Goal: Task Accomplishment & Management: Manage account settings

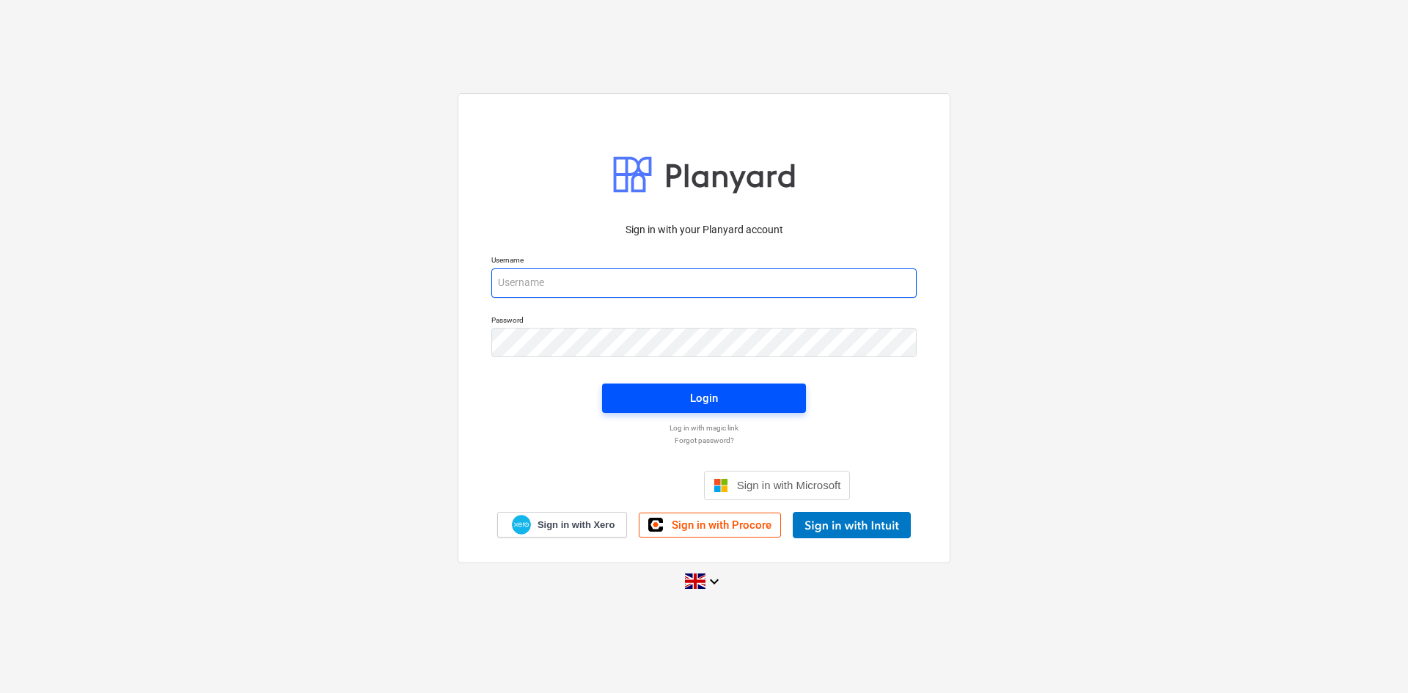
type input "[PERSON_NAME][EMAIL_ADDRESS][PERSON_NAME][DOMAIN_NAME]"
click at [776, 390] on span "Login" at bounding box center [704, 398] width 169 height 19
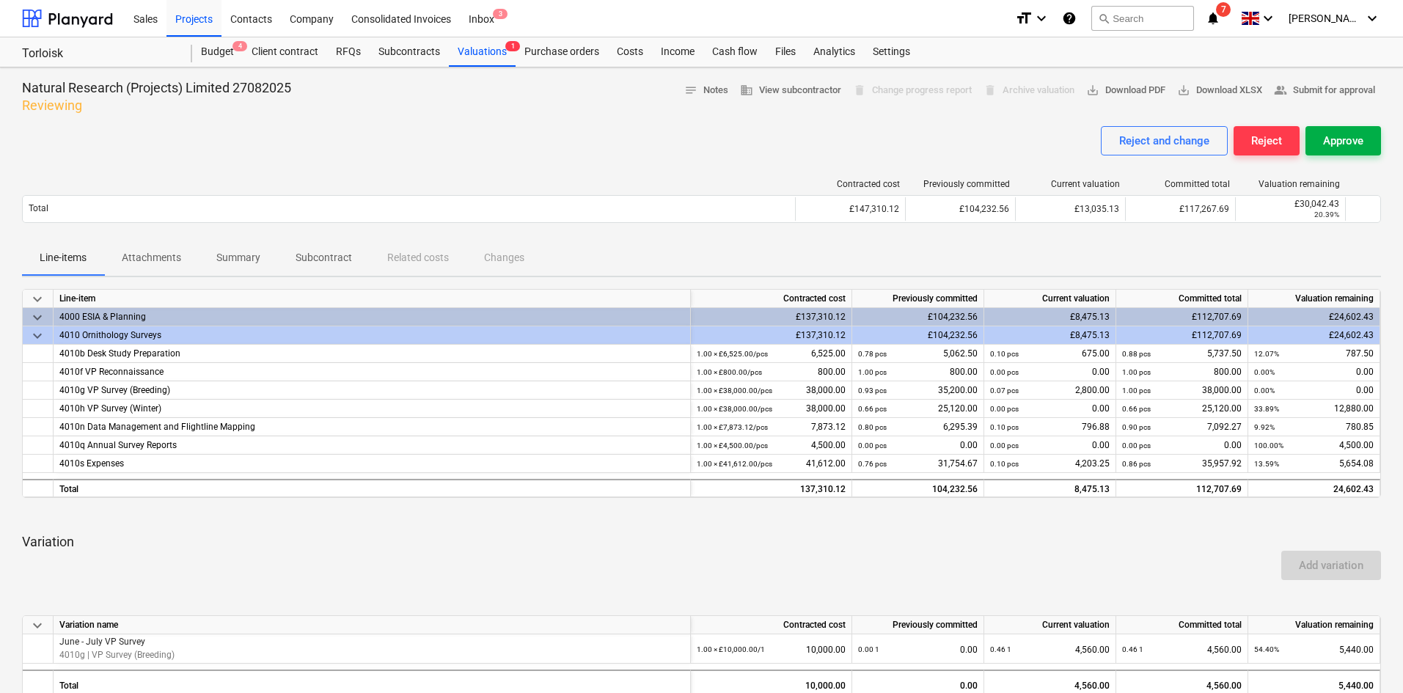
click at [1345, 143] on div "Approve" at bounding box center [1343, 140] width 40 height 19
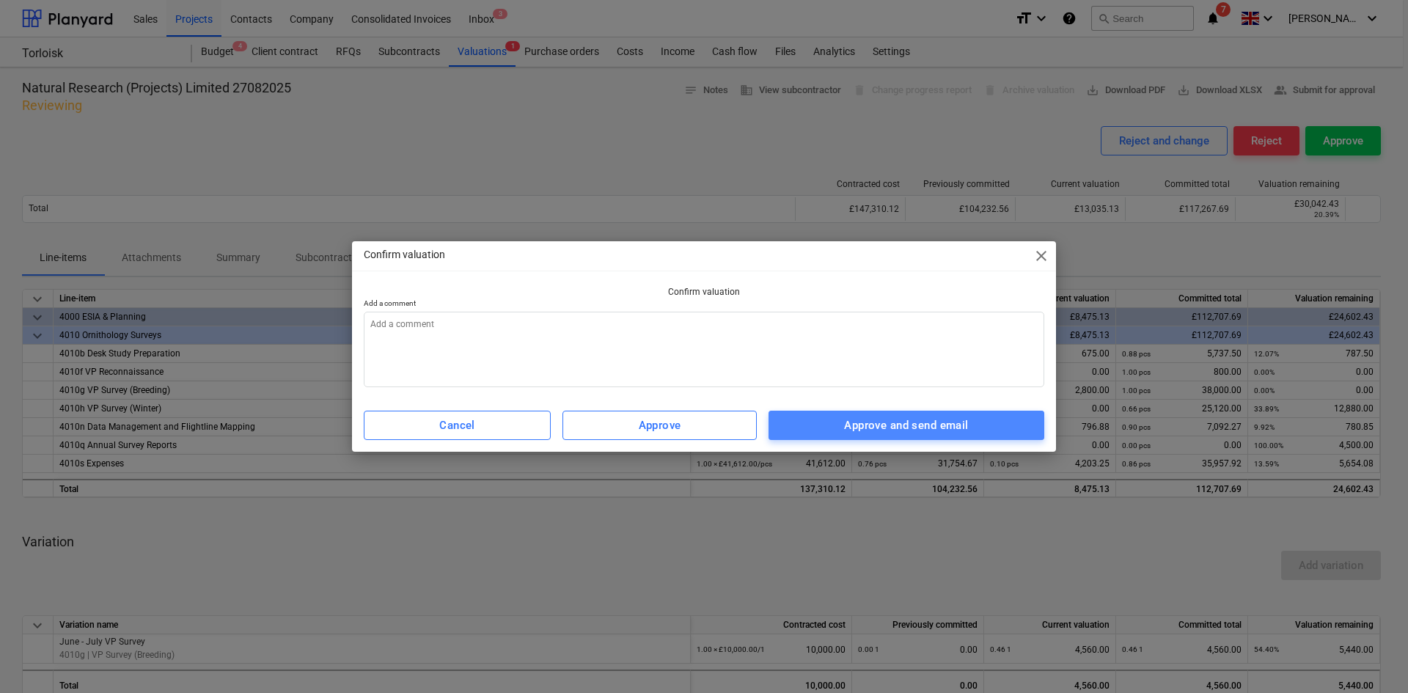
click at [935, 431] on div "Approve and send email" at bounding box center [906, 425] width 124 height 19
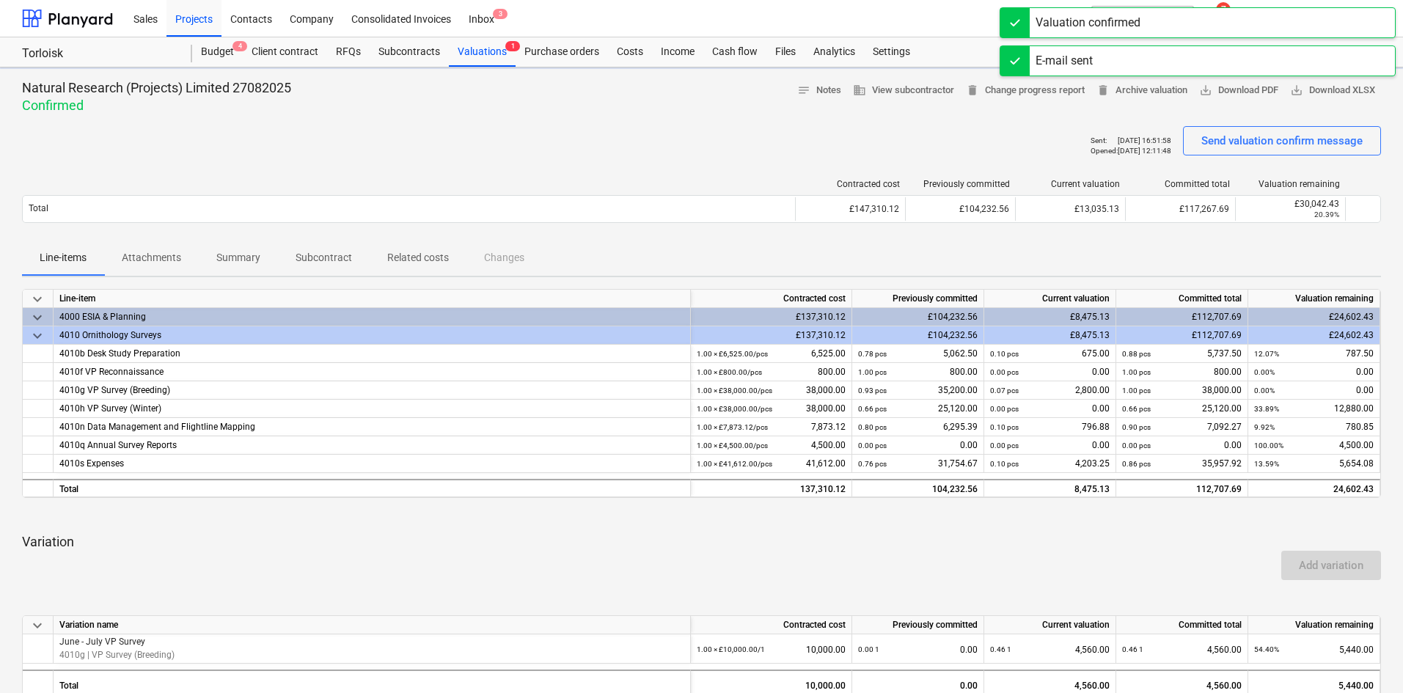
click at [1243, 21] on div "Valuation confirmed" at bounding box center [1198, 22] width 396 height 31
click at [1245, 21] on div "E-mail sent" at bounding box center [1198, 22] width 396 height 31
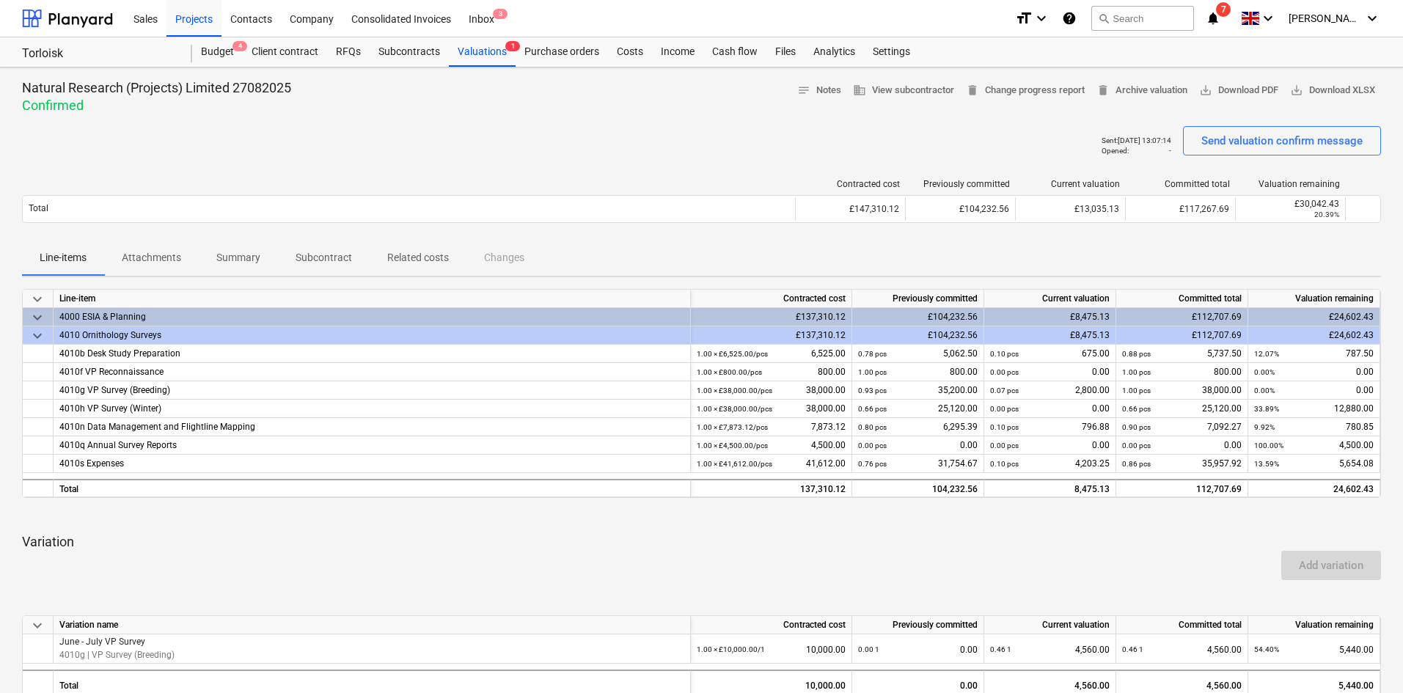
click at [1221, 20] on icon "notifications" at bounding box center [1213, 19] width 15 height 18
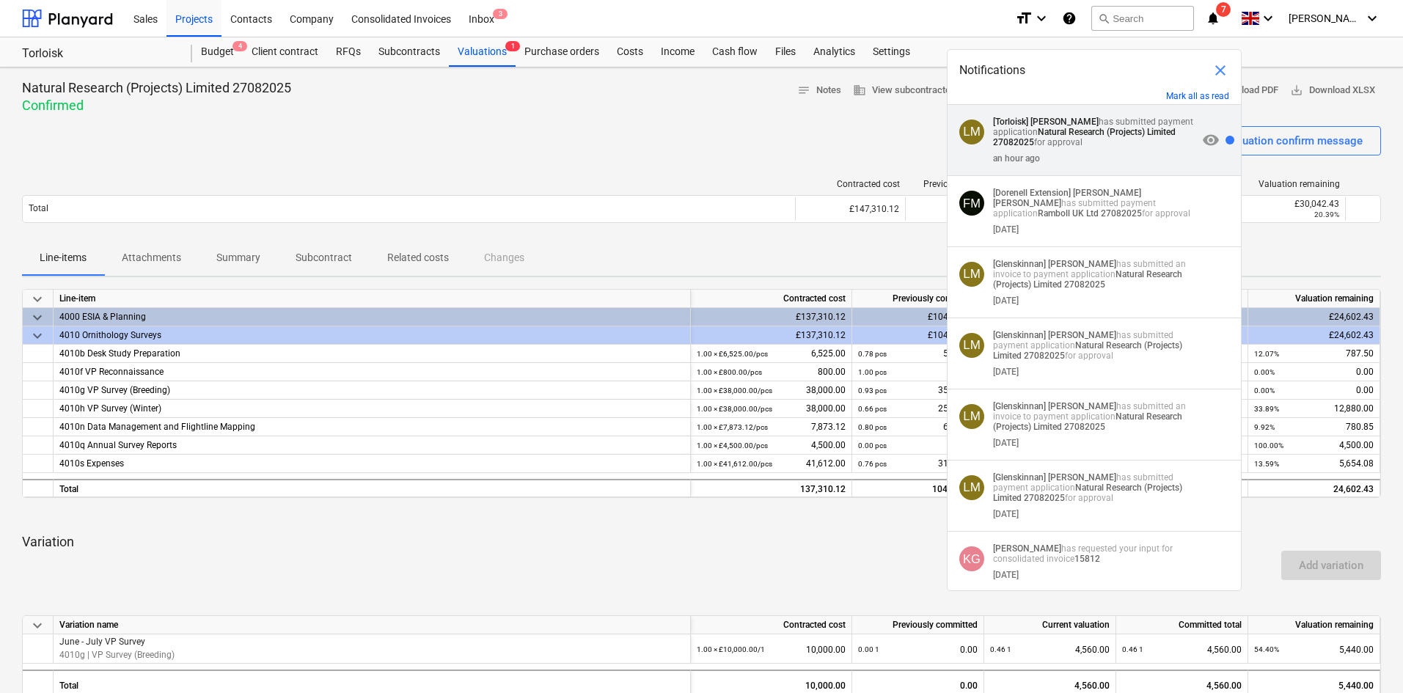
click at [1142, 139] on p "[Torloisk] [PERSON_NAME] has submitted payment application Natural Research (Pr…" at bounding box center [1095, 132] width 205 height 31
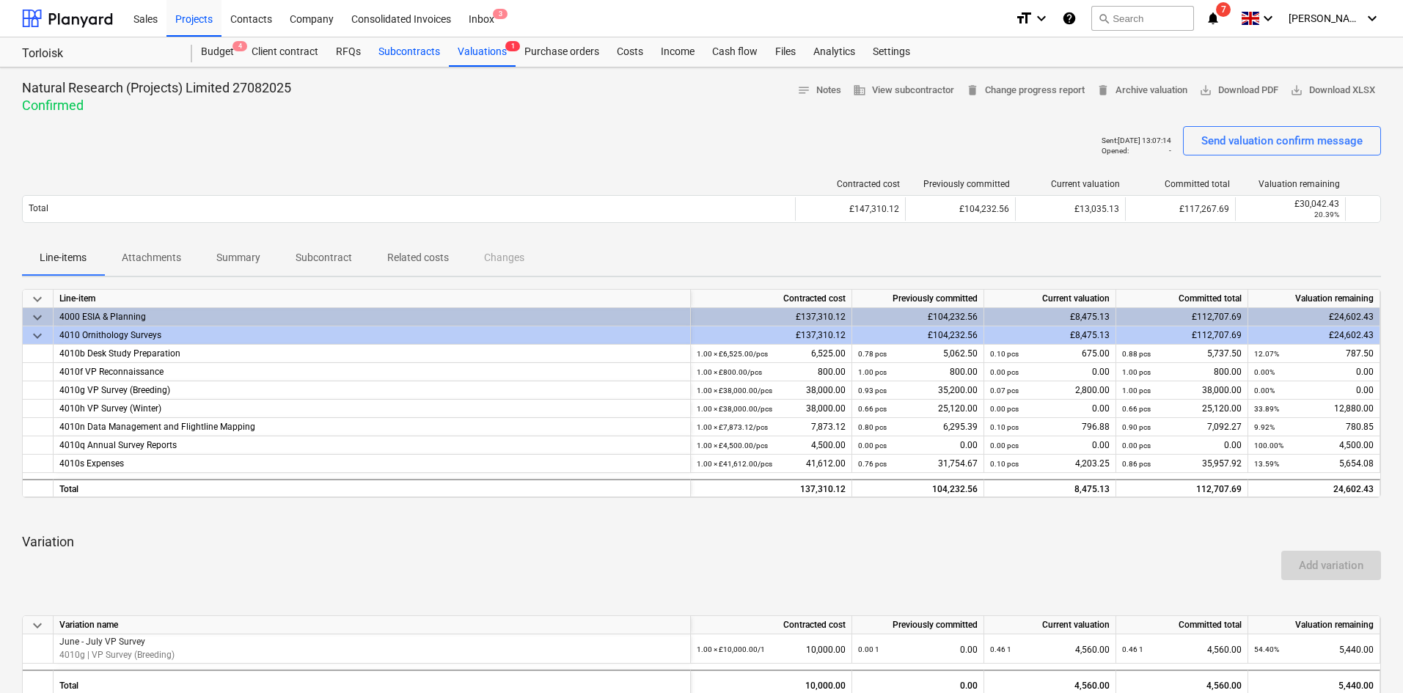
click at [412, 51] on div "Subcontracts" at bounding box center [409, 51] width 79 height 29
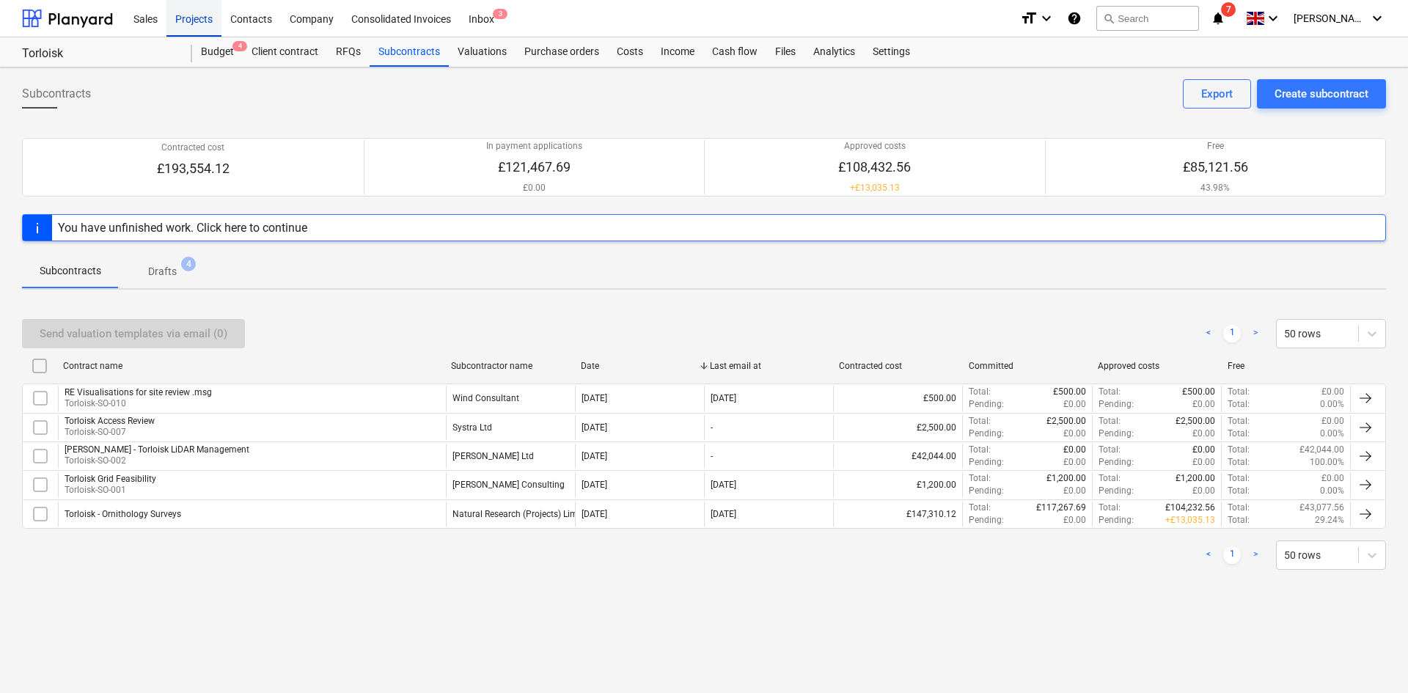
click at [189, 11] on div "Projects" at bounding box center [194, 17] width 55 height 37
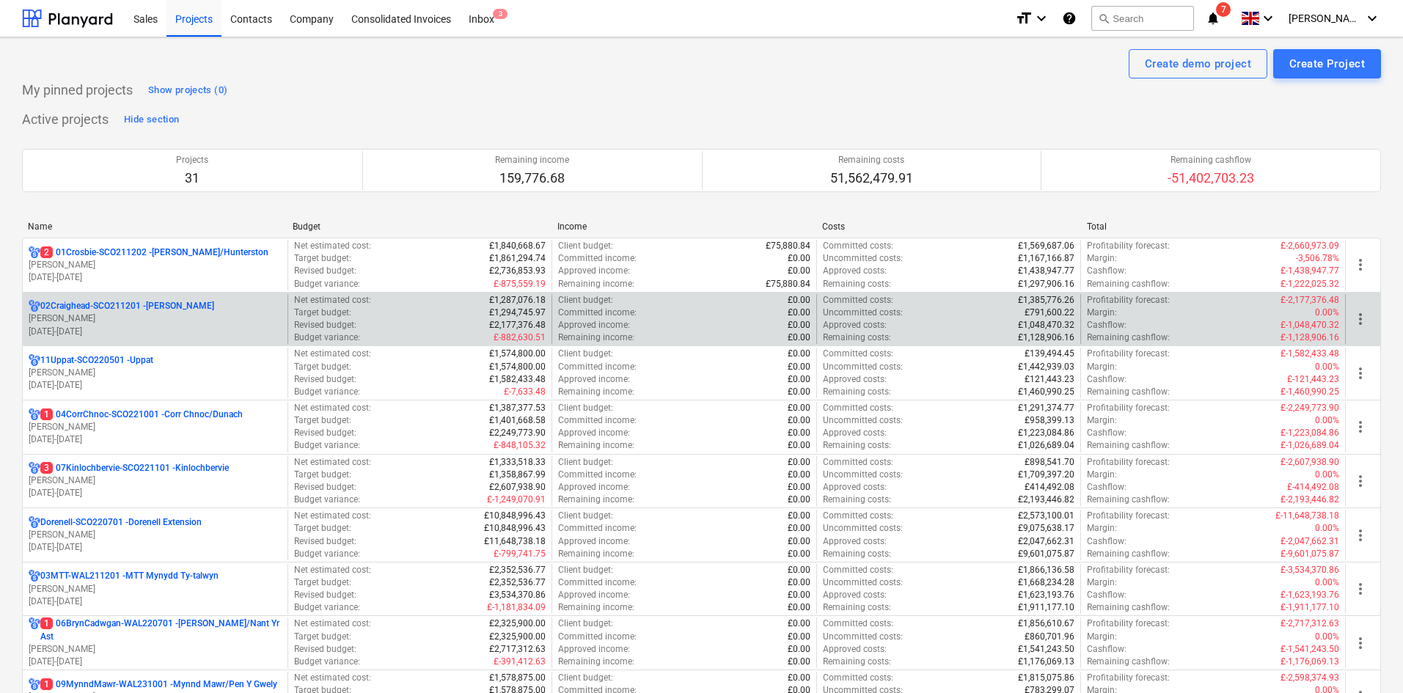
click at [168, 305] on p "02Craighead-SCO211201 - [GEOGRAPHIC_DATA]" at bounding box center [127, 306] width 174 height 12
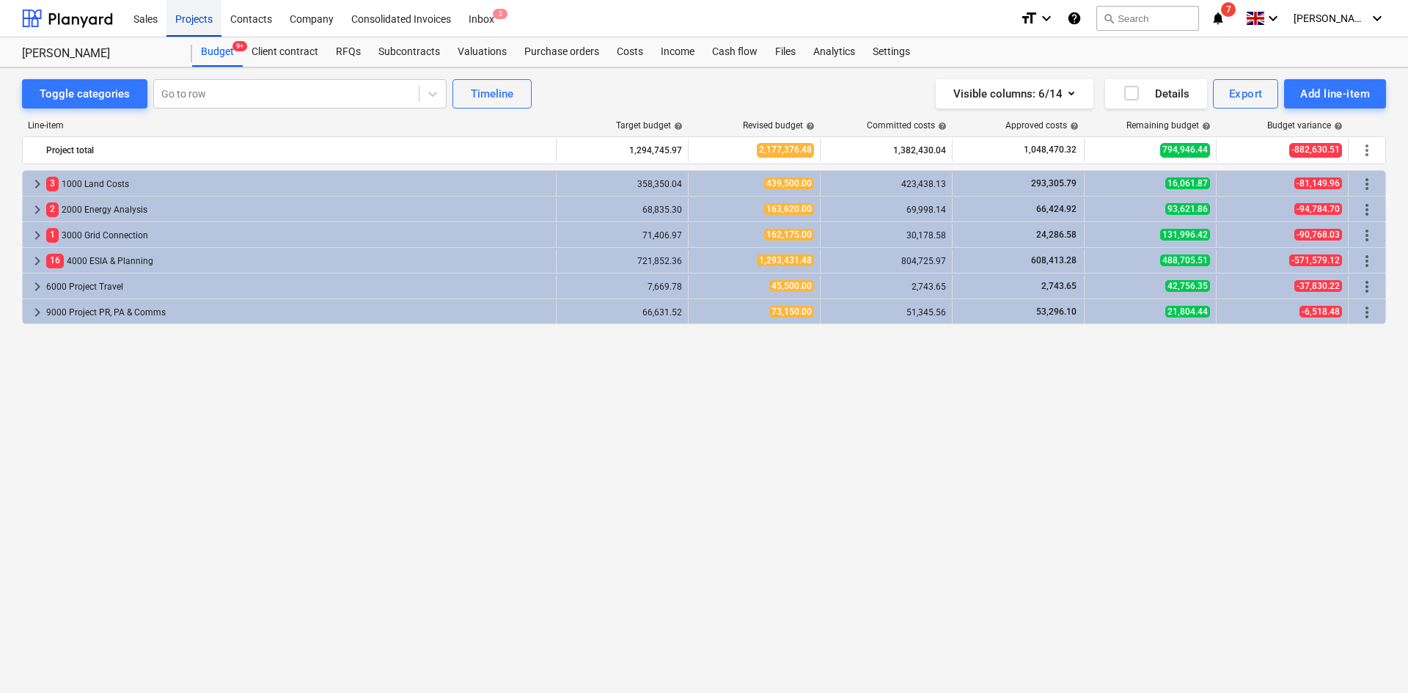
click at [208, 18] on div "Projects" at bounding box center [194, 17] width 55 height 37
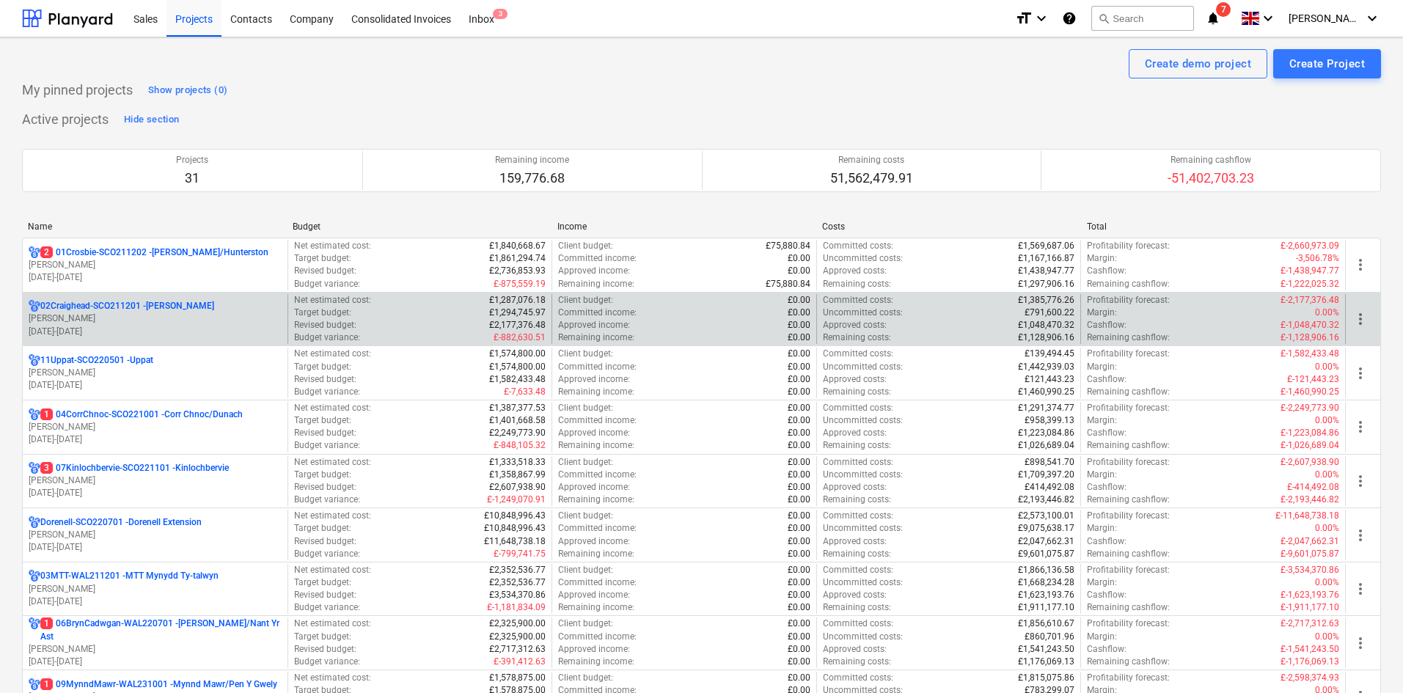
scroll to position [73, 0]
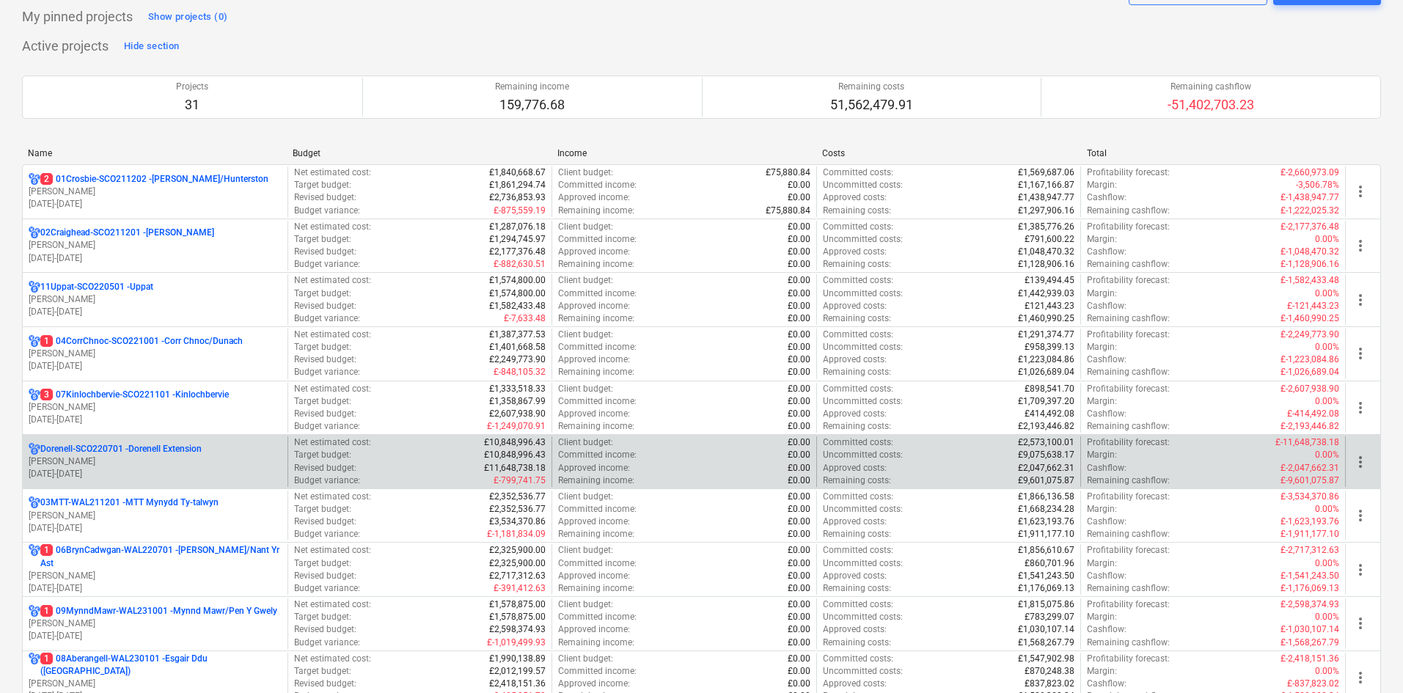
click at [187, 450] on p "Dorenell-SCO220701 - Dorenell Extension" at bounding box center [120, 449] width 161 height 12
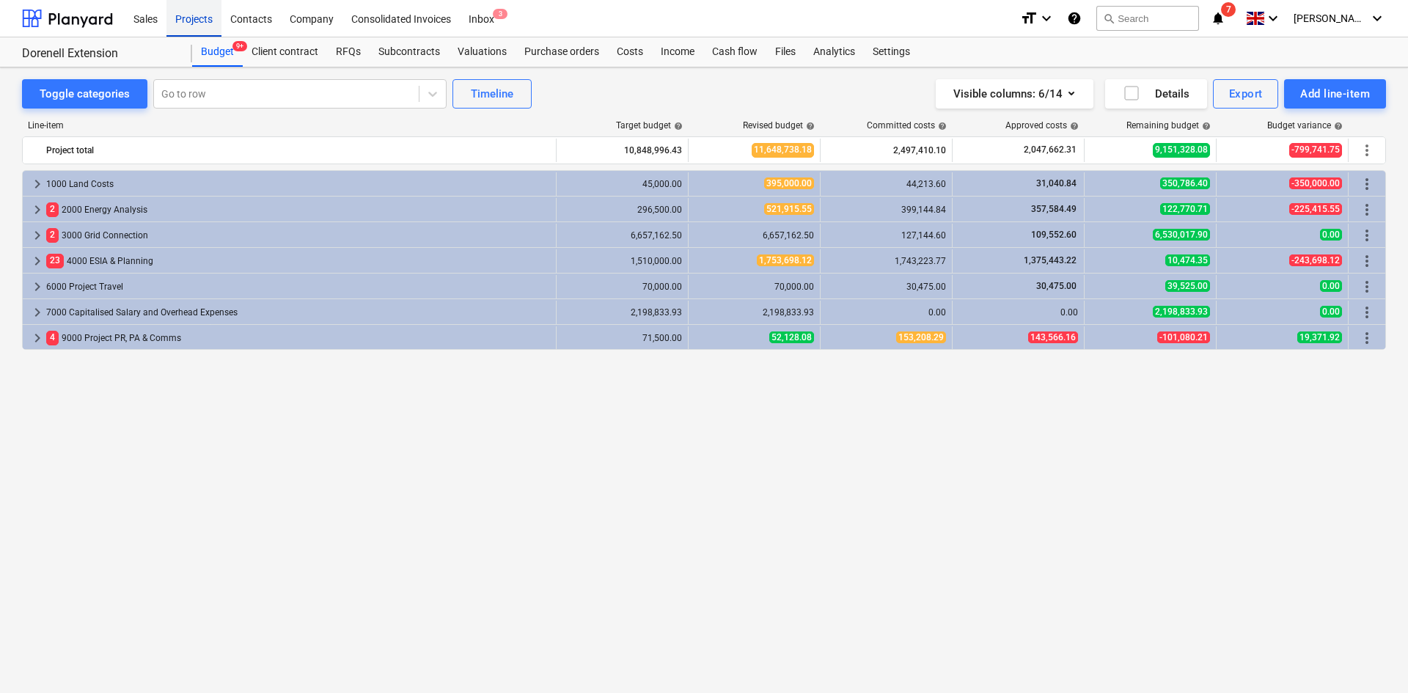
click at [189, 19] on div "Projects" at bounding box center [194, 17] width 55 height 37
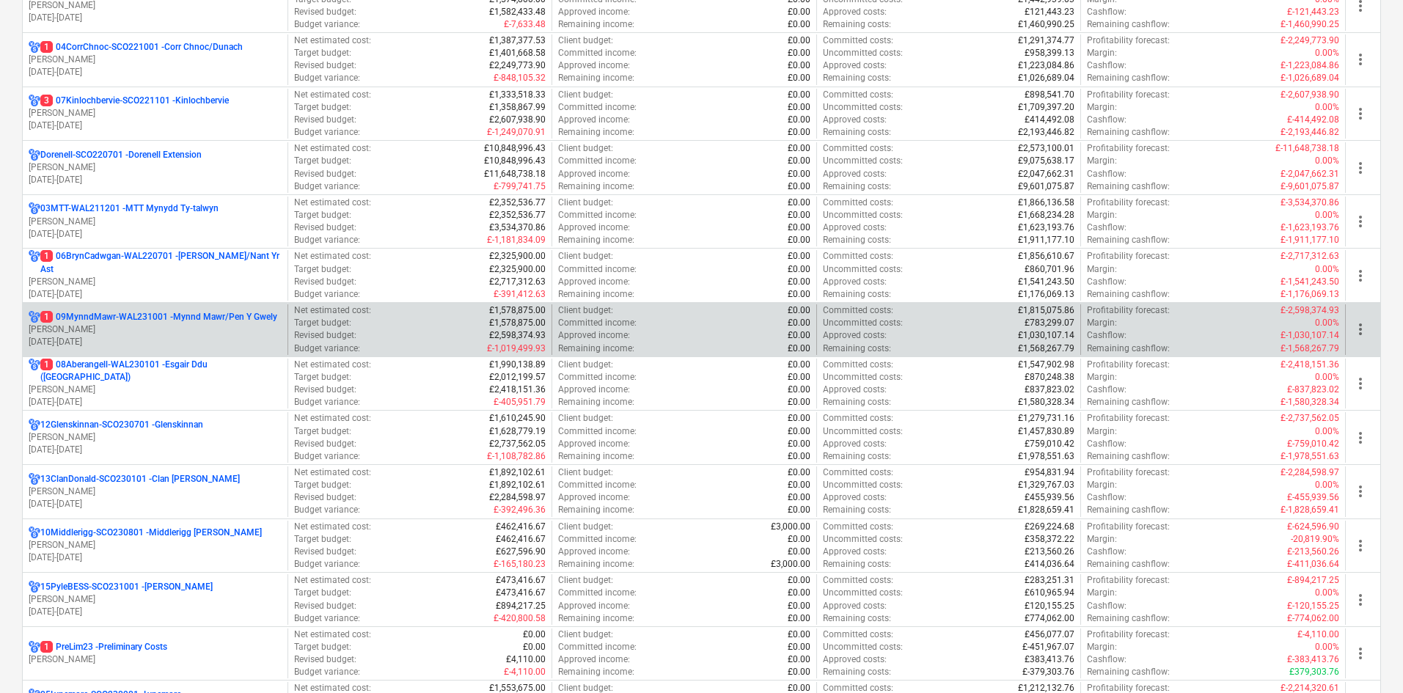
scroll to position [513, 0]
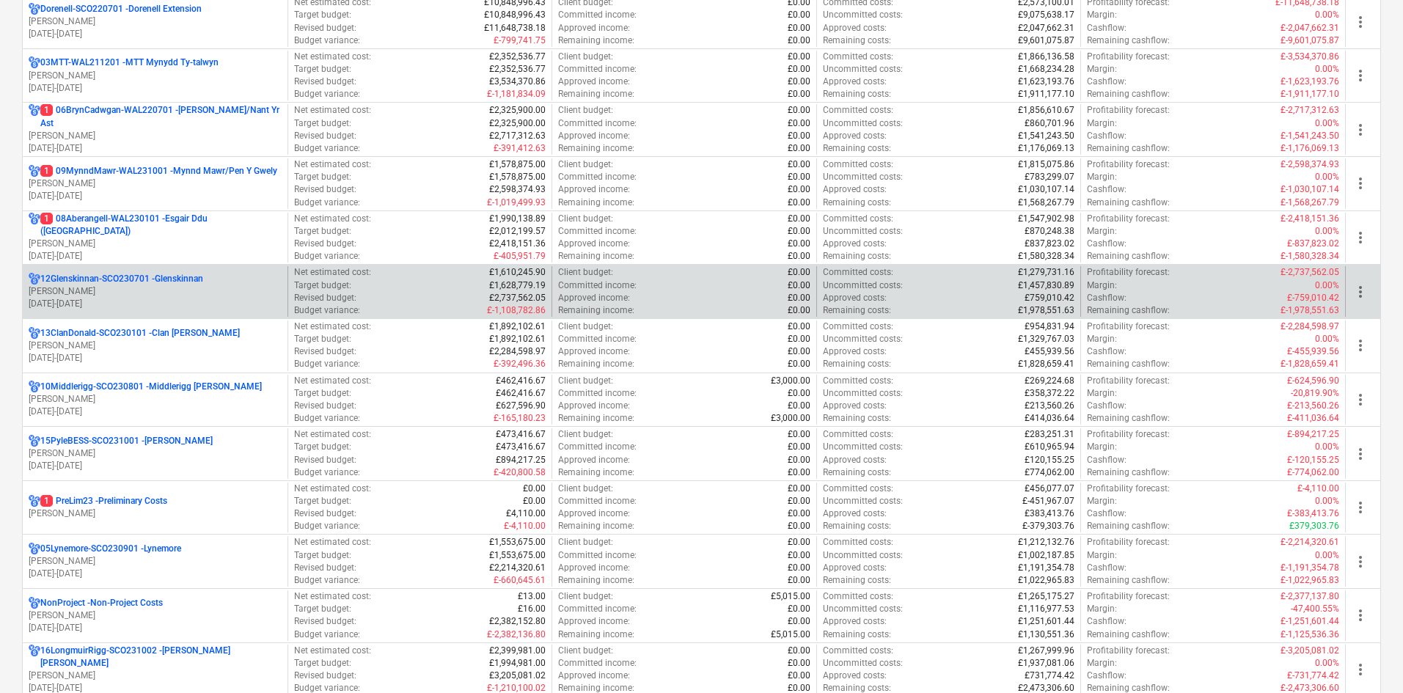
click at [183, 294] on p "[PERSON_NAME]" at bounding box center [155, 291] width 253 height 12
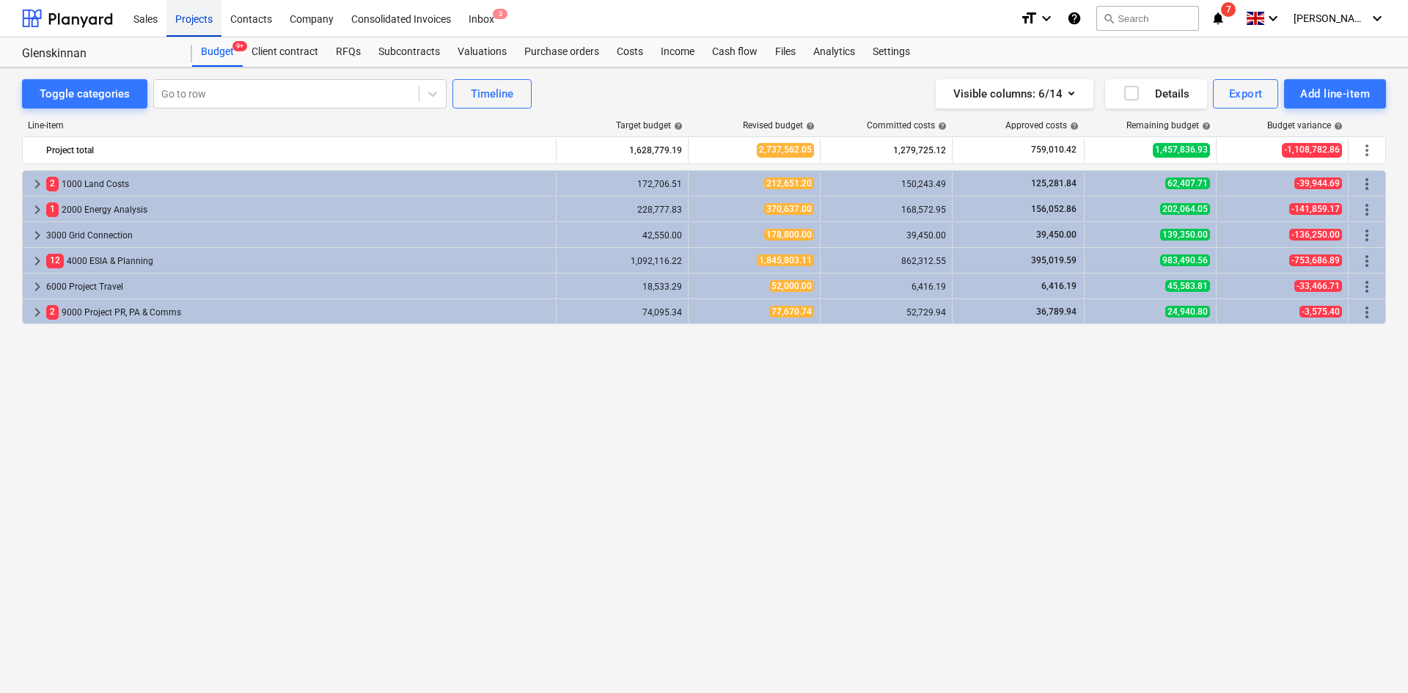
click at [205, 20] on div "Projects" at bounding box center [194, 17] width 55 height 37
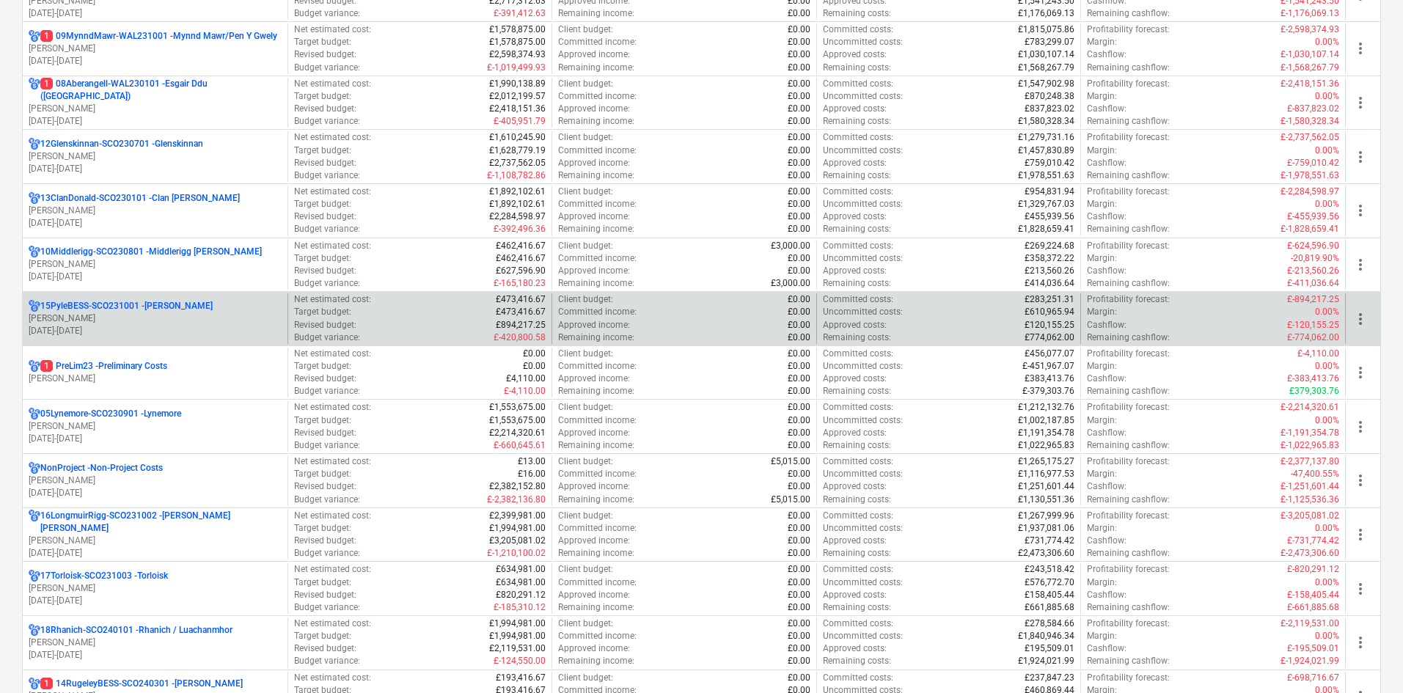
scroll to position [660, 0]
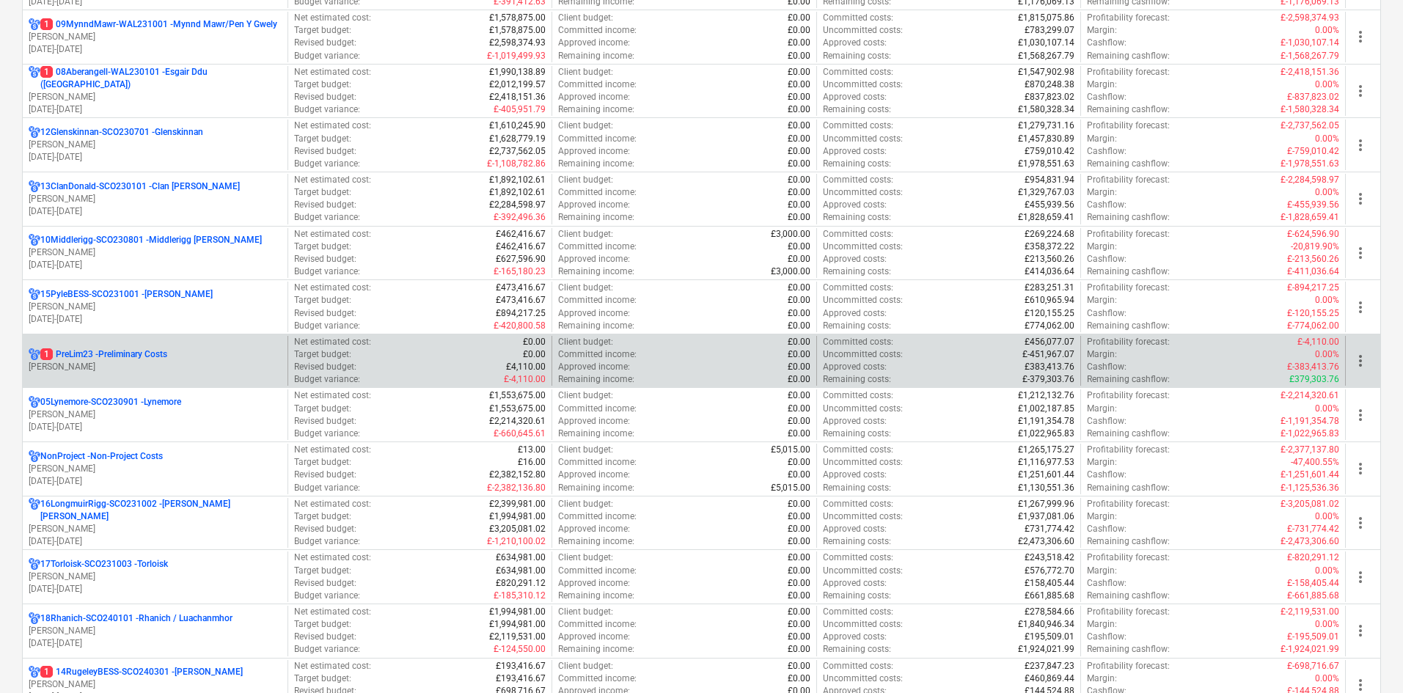
click at [217, 373] on p "[PERSON_NAME]" at bounding box center [155, 367] width 253 height 12
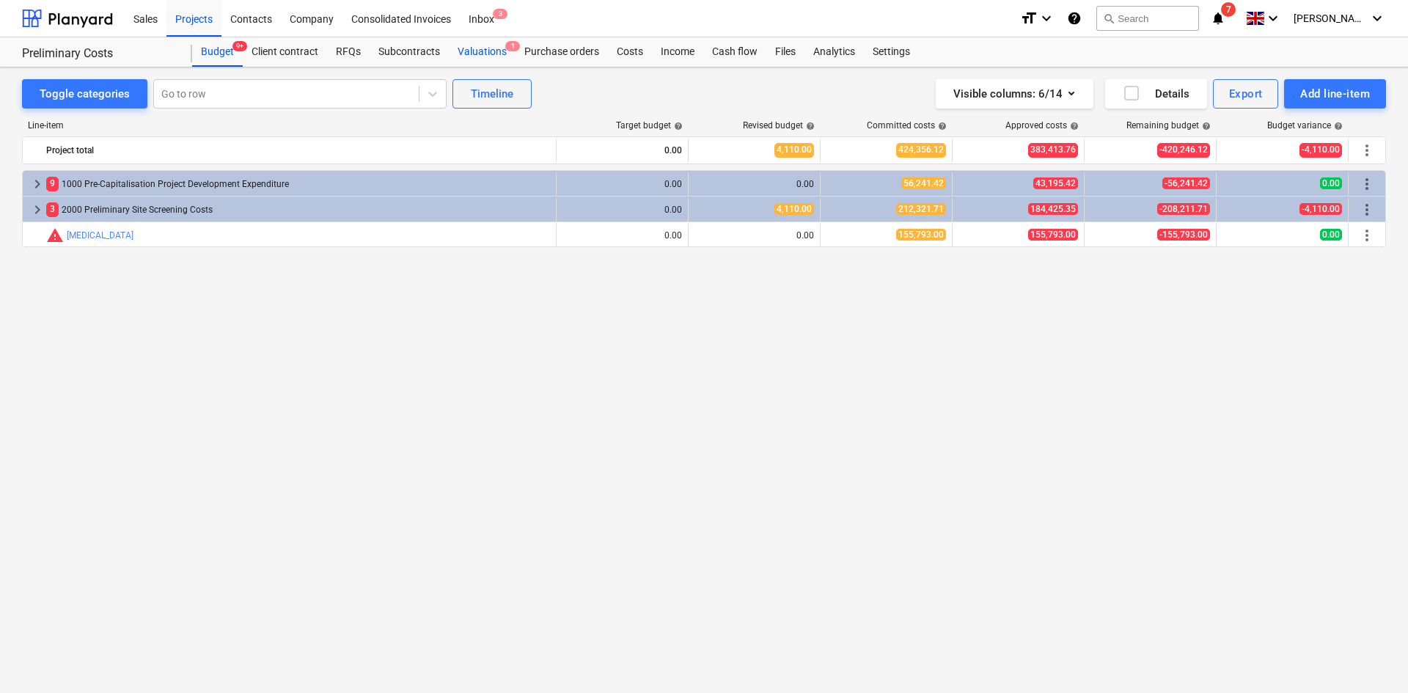
click at [475, 45] on div "Valuations 1" at bounding box center [482, 51] width 67 height 29
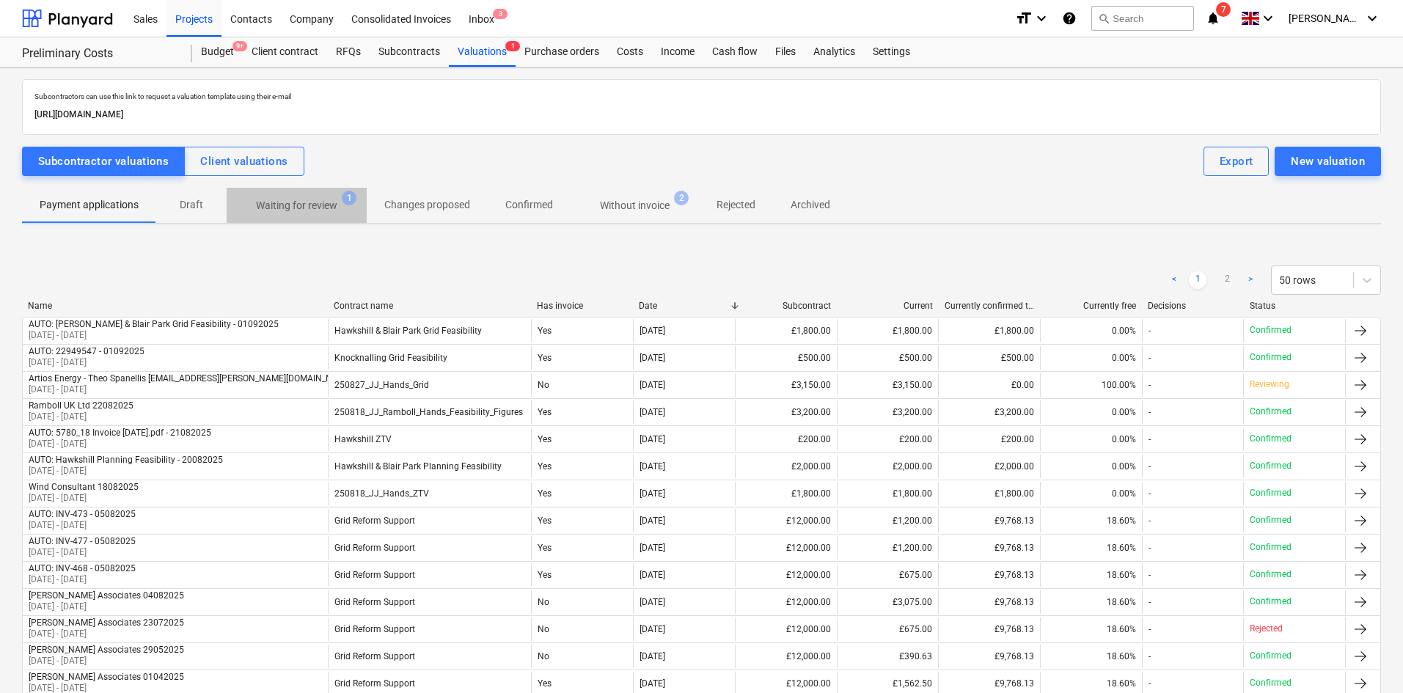
click at [285, 202] on p "Waiting for review" at bounding box center [296, 205] width 81 height 15
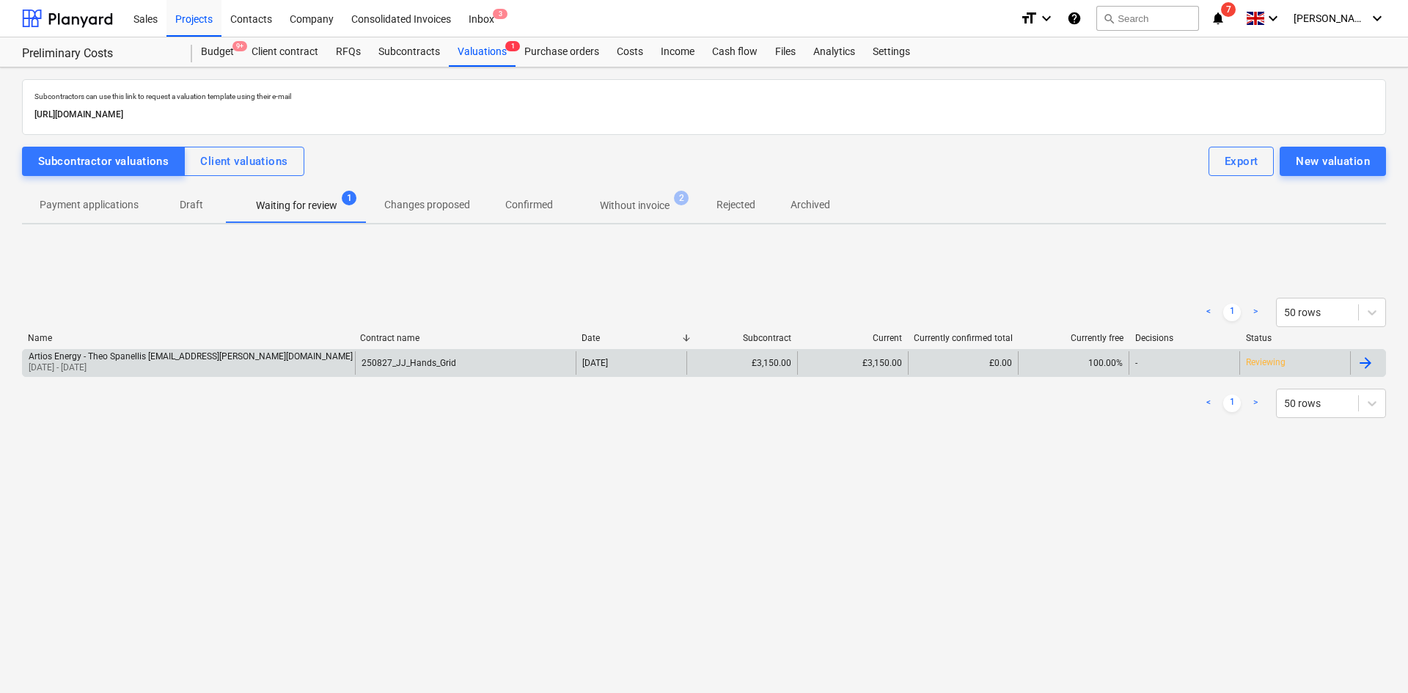
click at [301, 352] on div "Artios Energy - Theo Spanellis [EMAIL_ADDRESS][PERSON_NAME][DOMAIN_NAME] 270820…" at bounding box center [189, 362] width 332 height 23
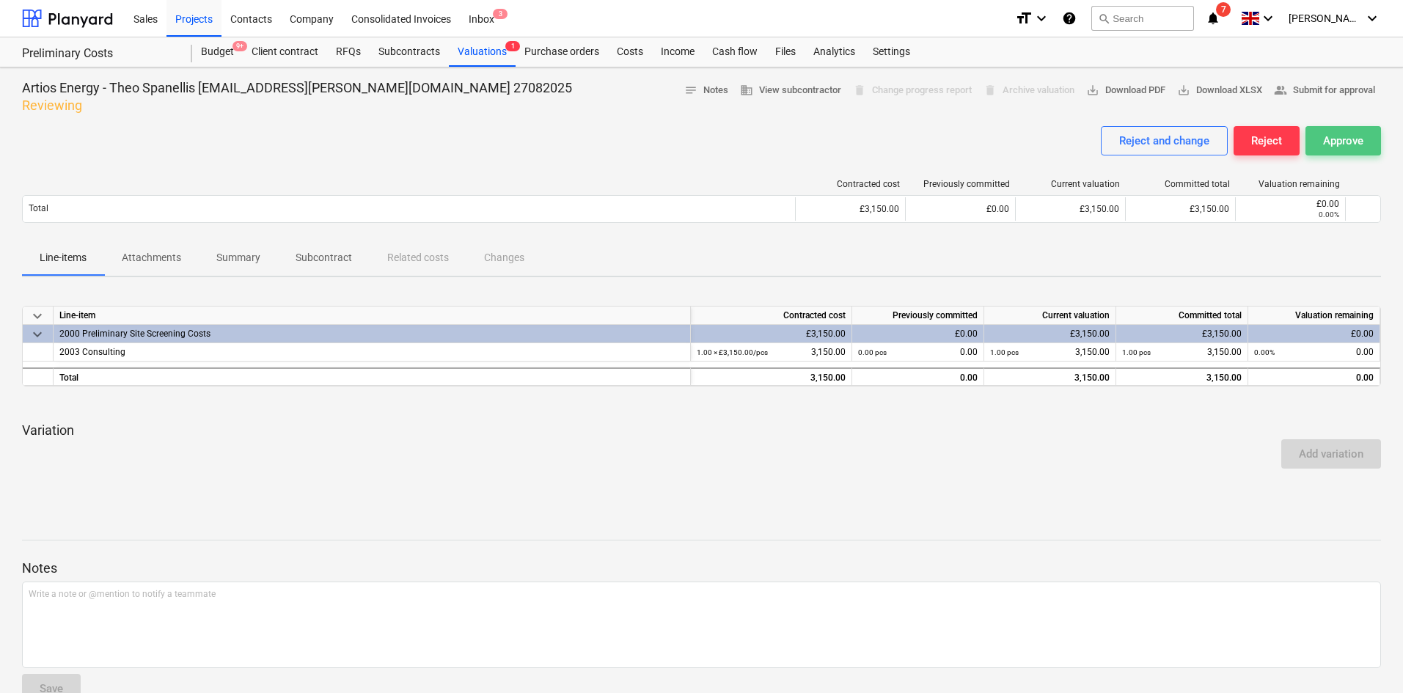
click at [1350, 136] on div "Approve" at bounding box center [1343, 140] width 40 height 19
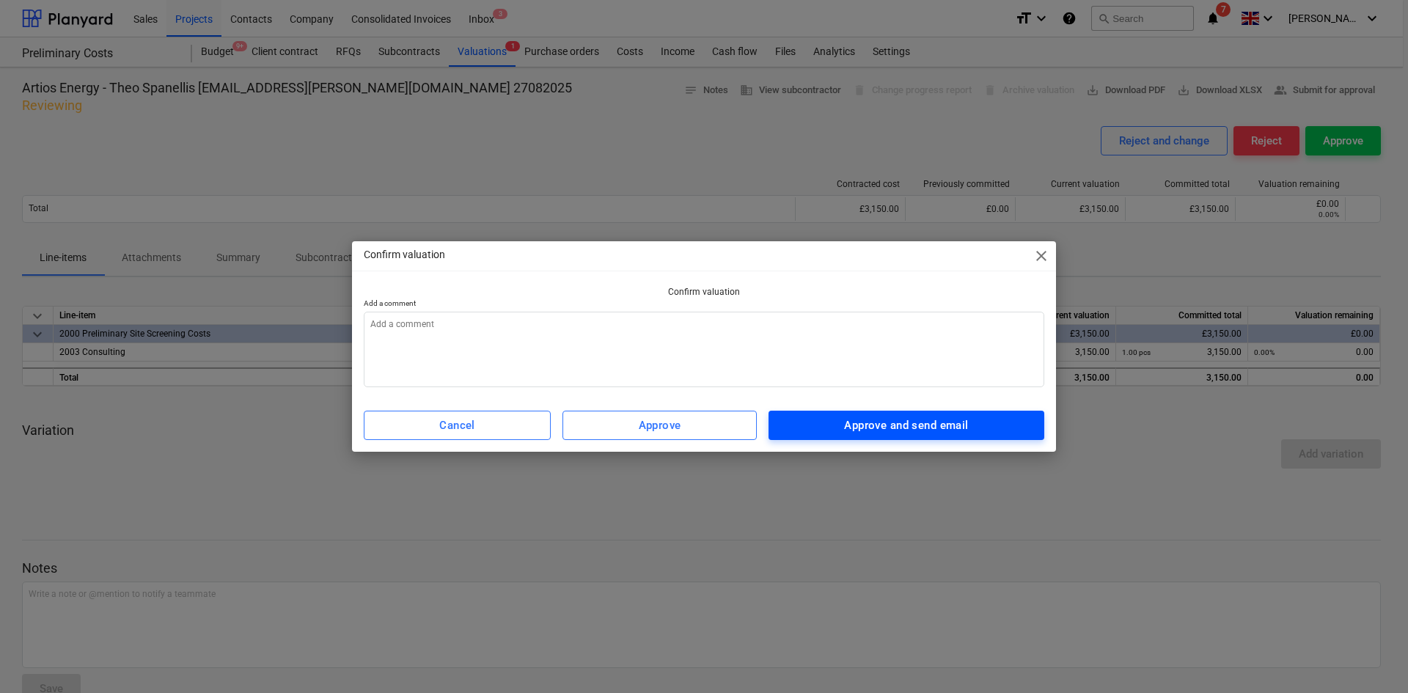
click at [861, 416] on div "Approve and send email" at bounding box center [906, 425] width 124 height 19
type textarea "x"
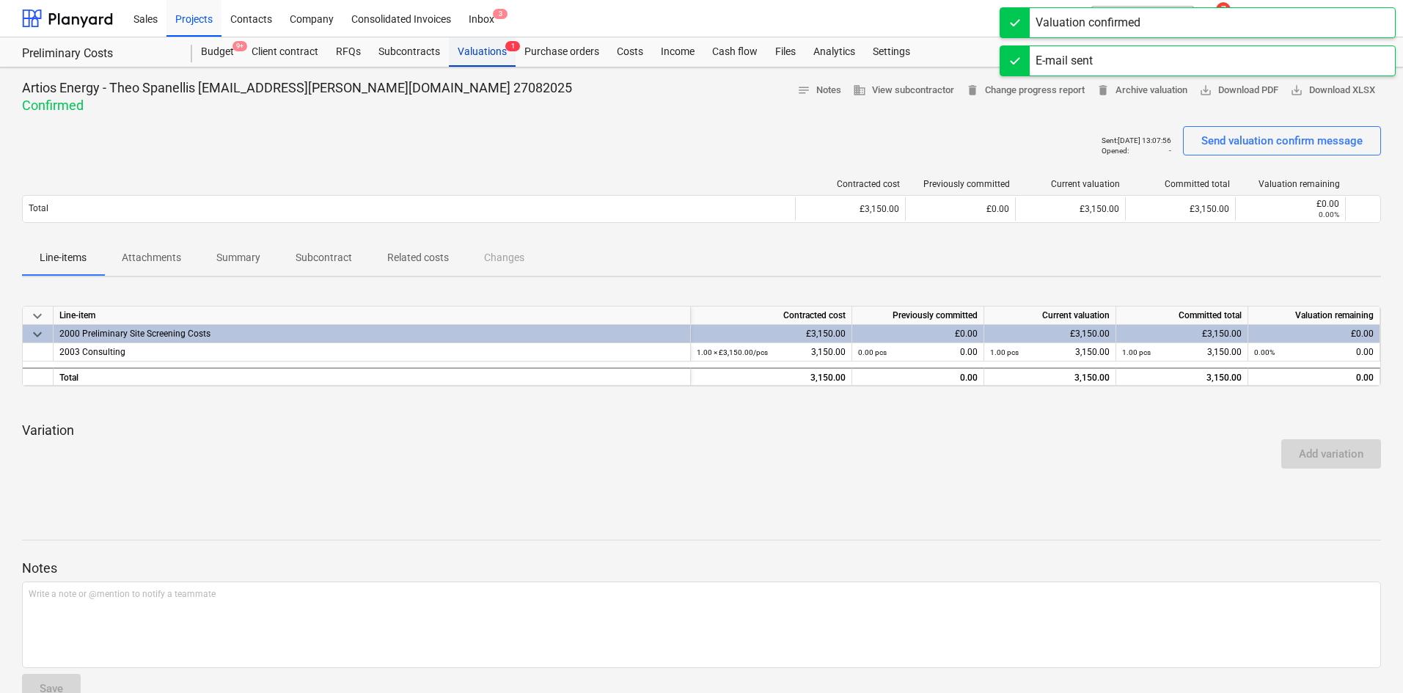
click at [495, 42] on div "Valuations 1" at bounding box center [482, 51] width 67 height 29
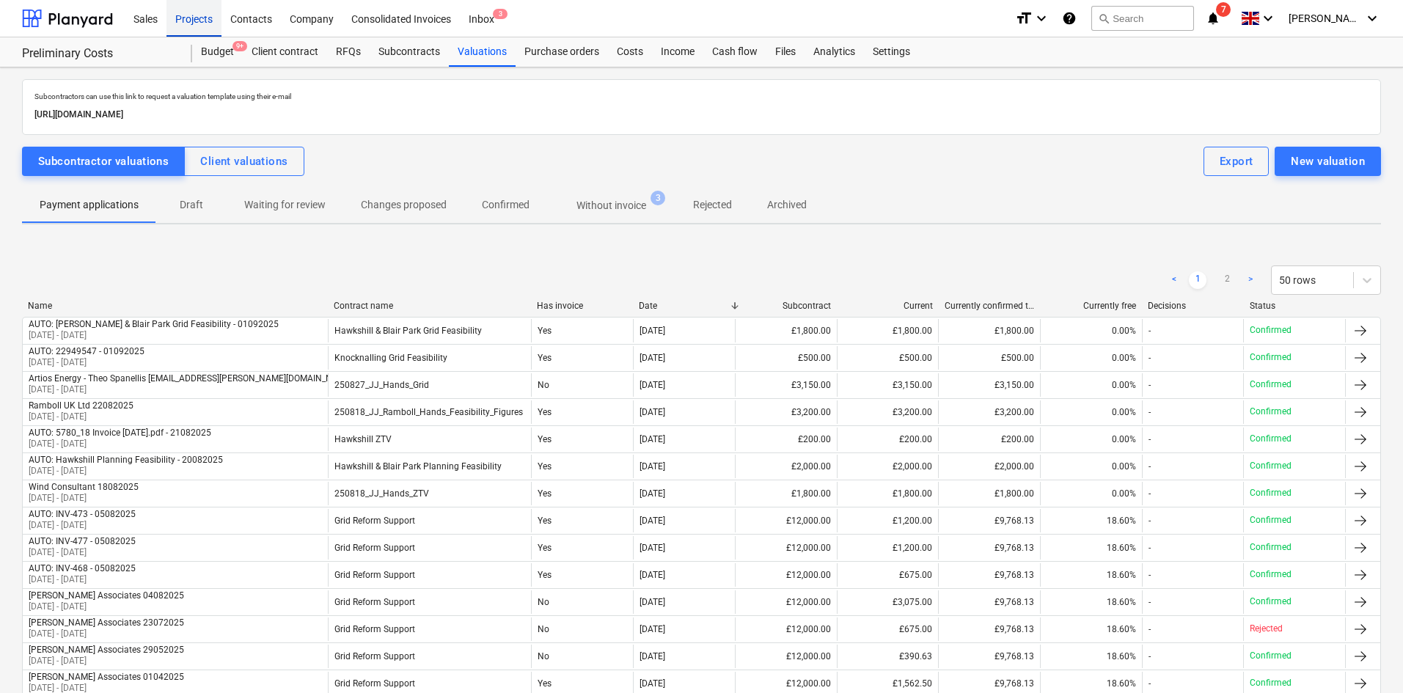
click at [205, 21] on div "Projects" at bounding box center [194, 17] width 55 height 37
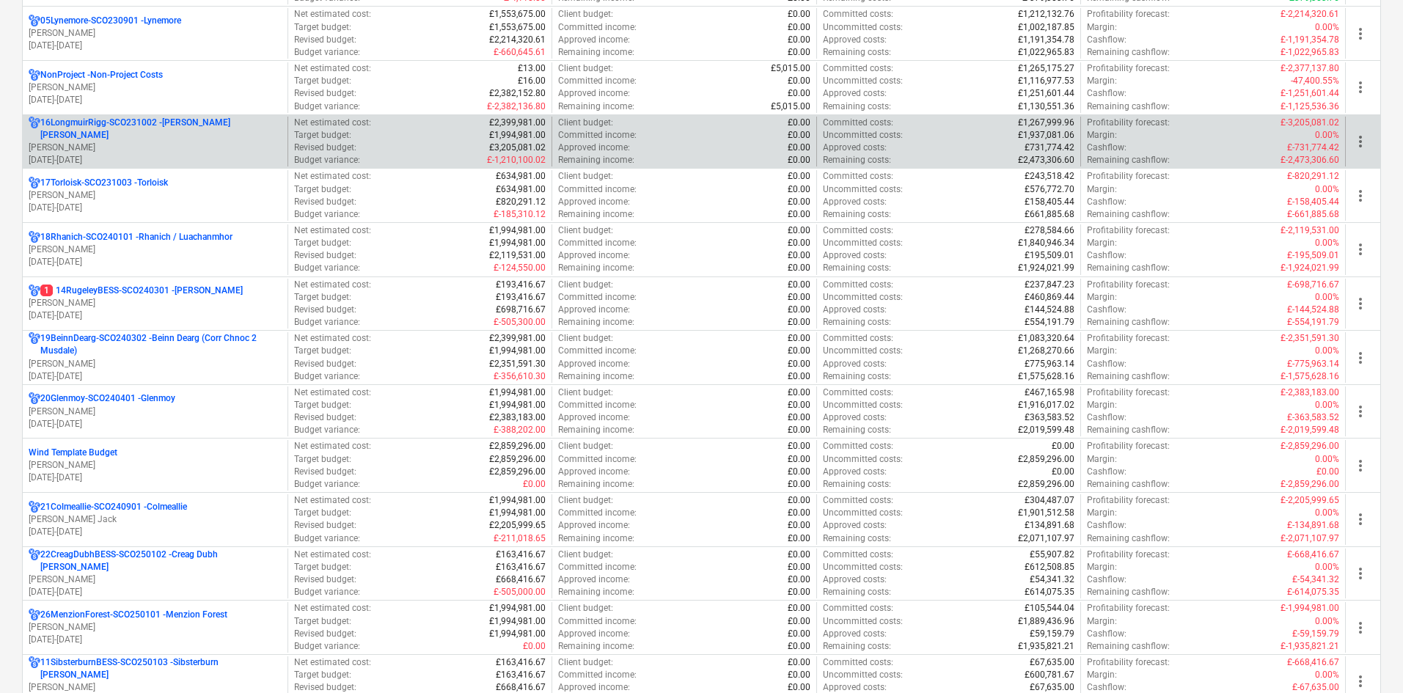
scroll to position [1027, 0]
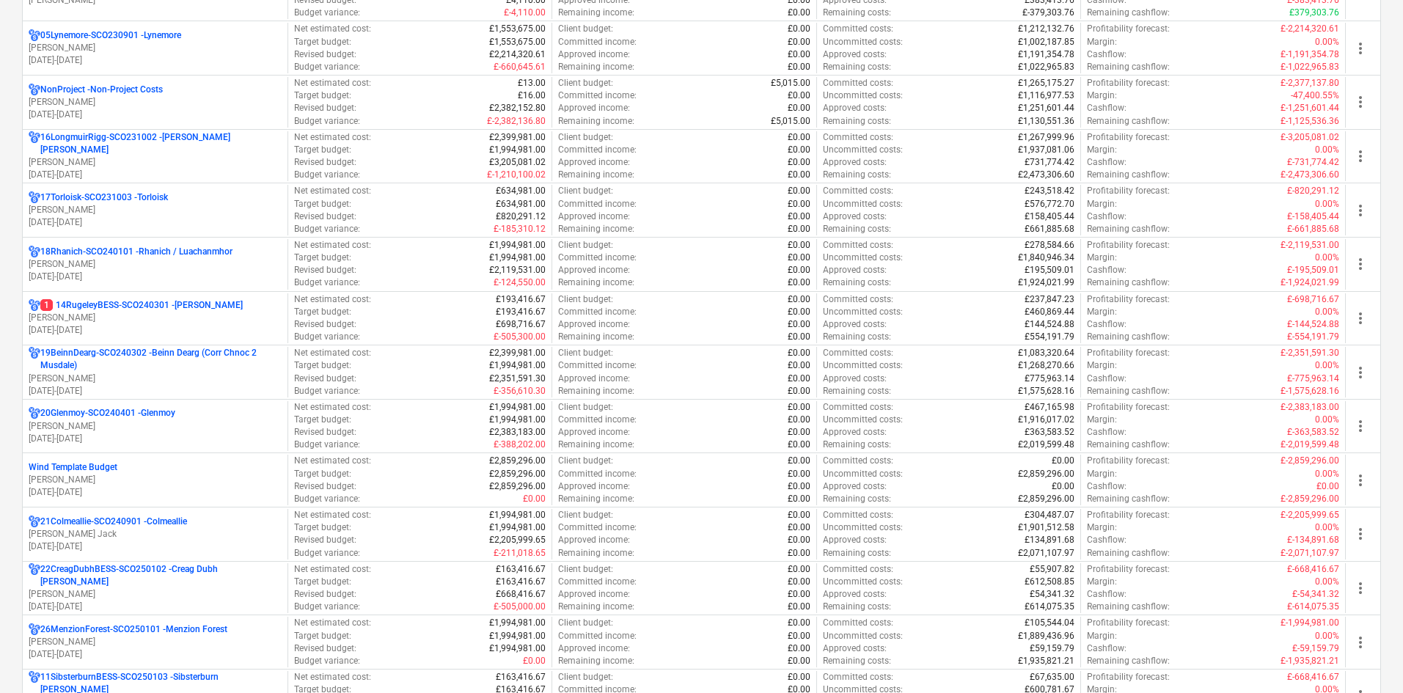
click at [183, 110] on div "NonProject - Non-Project Costs [PERSON_NAME] [DATE] - [DATE]" at bounding box center [155, 102] width 253 height 37
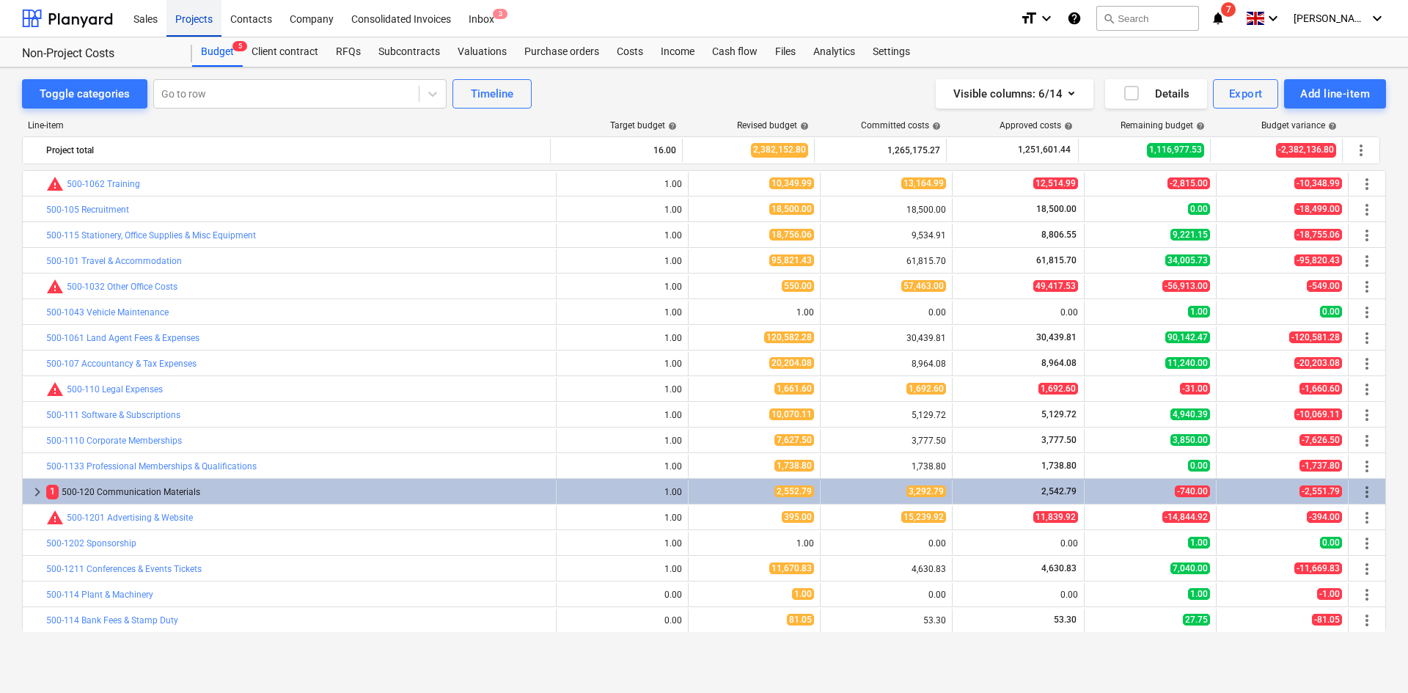
click at [199, 26] on div "Projects" at bounding box center [194, 17] width 55 height 37
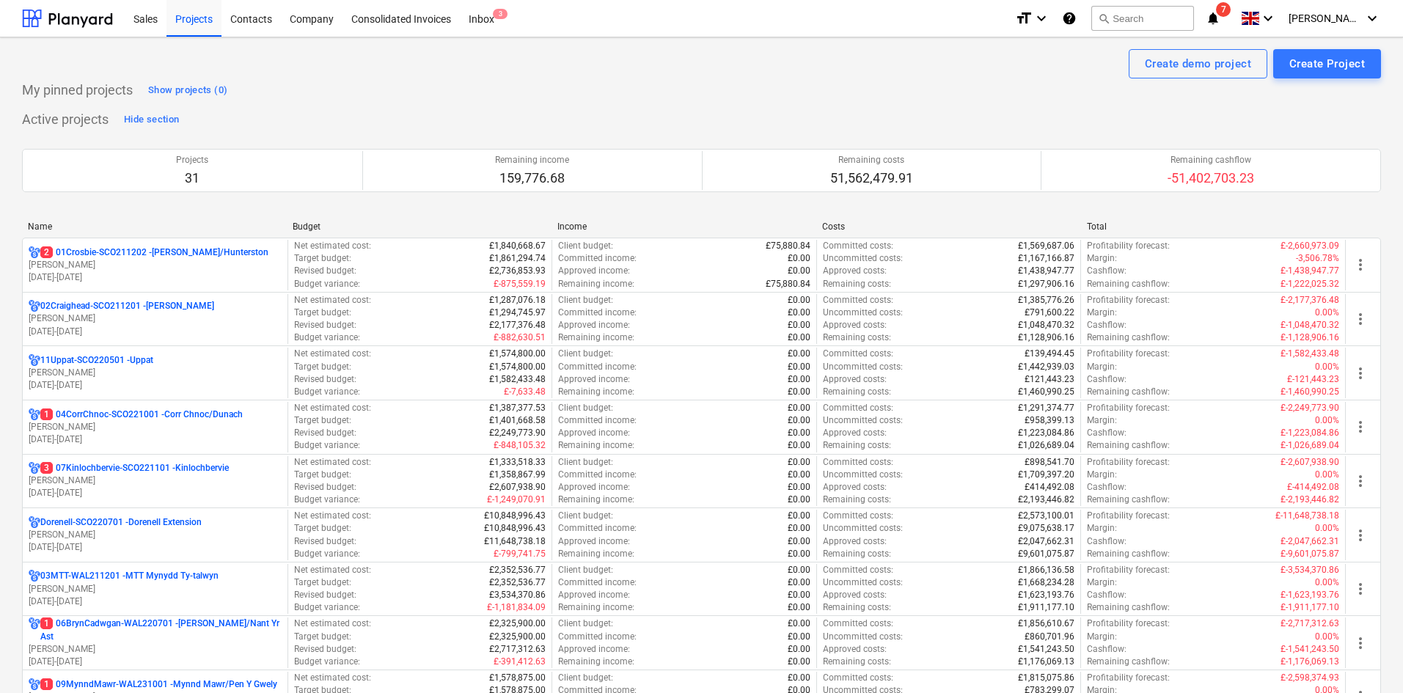
click at [1221, 11] on icon "notifications" at bounding box center [1213, 19] width 15 height 18
